Goal: Task Accomplishment & Management: Manage account settings

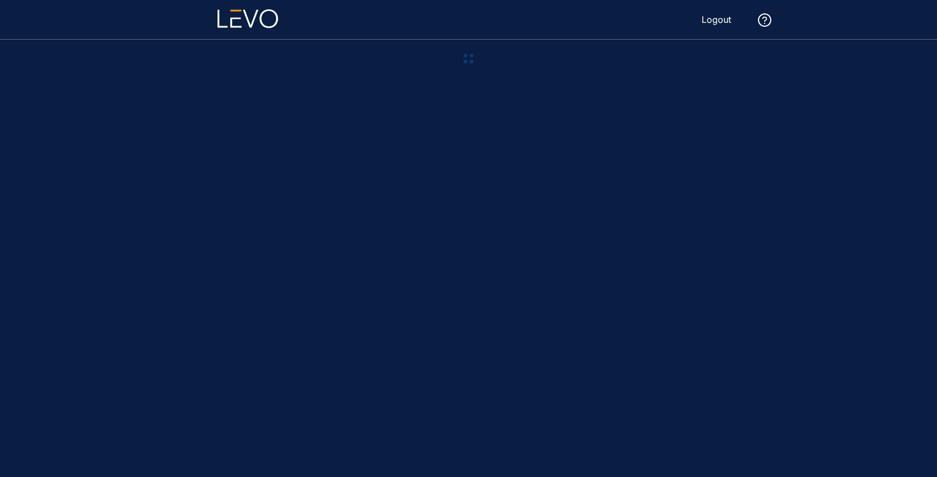
click at [572, 156] on main at bounding box center [468, 258] width 669 height 437
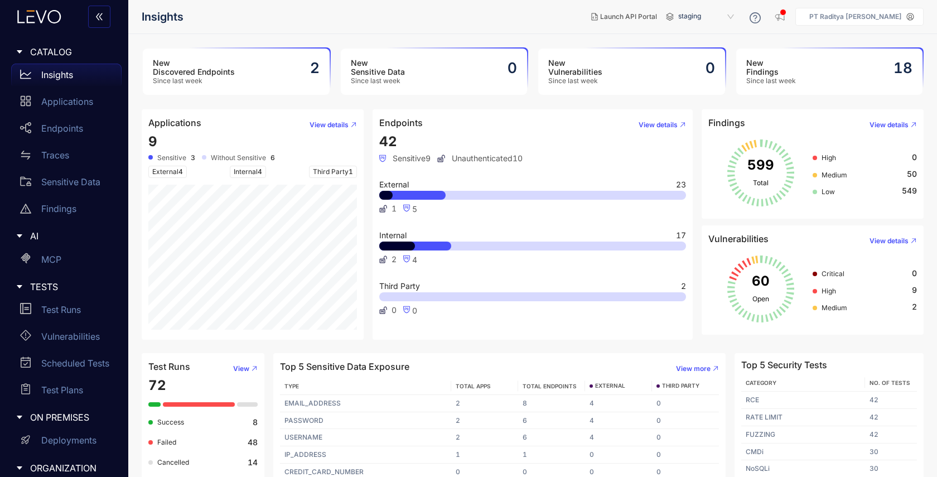
click at [823, 16] on div "PT Raditya [PERSON_NAME]" at bounding box center [854, 17] width 101 height 8
click at [901, 20] on p "PT Raditya [PERSON_NAME]" at bounding box center [855, 17] width 93 height 8
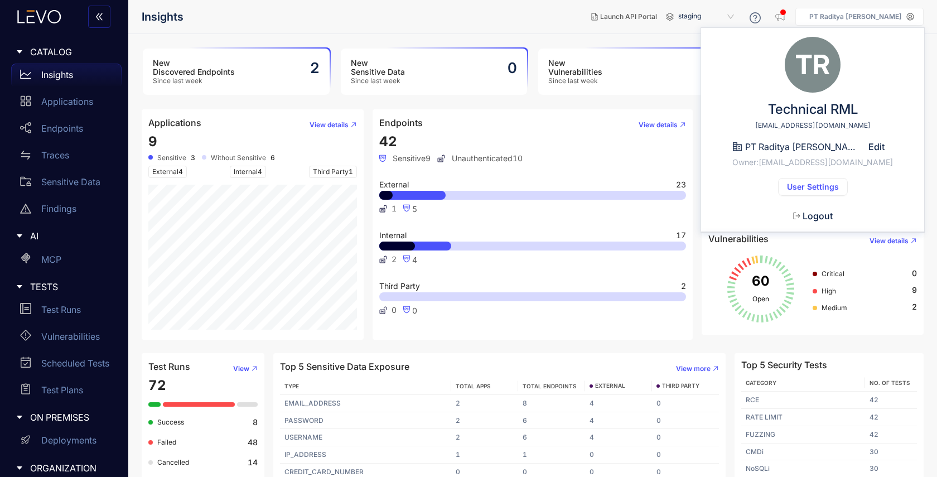
click at [814, 212] on span "Logout" at bounding box center [817, 216] width 30 height 10
